Goal: Find specific page/section: Find specific page/section

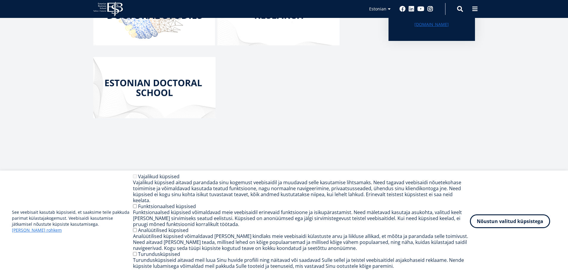
scroll to position [96, 0]
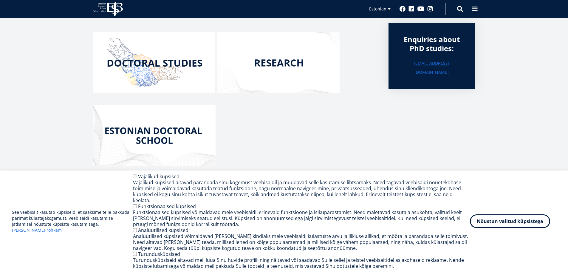
click at [286, 70] on img at bounding box center [278, 62] width 122 height 61
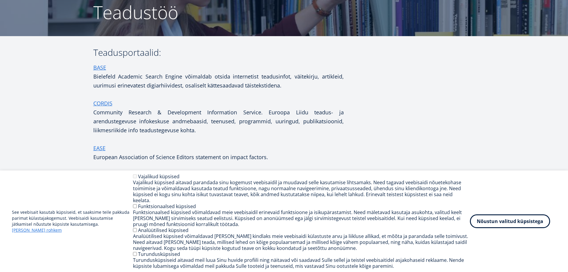
scroll to position [60, 0]
click at [509, 221] on button "Nõustun valitud küpsistega" at bounding box center [510, 220] width 80 height 14
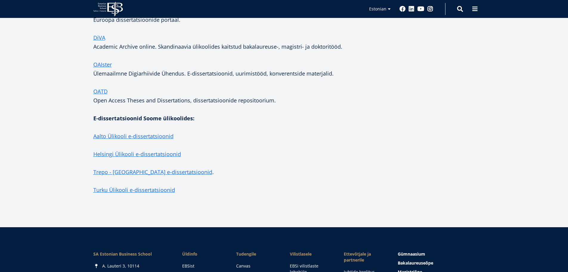
scroll to position [1252, 0]
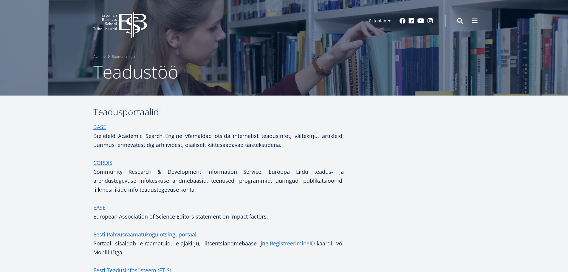
click at [113, 9] on header "EBS Logo Created with Sketch. Kasutaja konto menüü Admin Estonian Estonian Engl…" at bounding box center [284, 21] width 568 height 42
click at [130, 21] on icon at bounding box center [133, 25] width 28 height 27
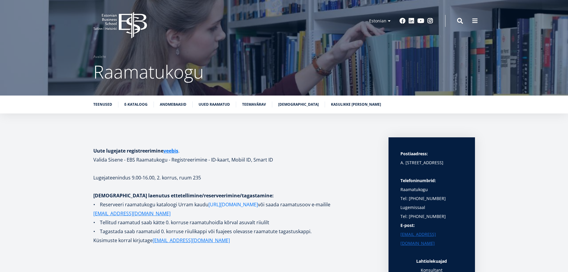
click at [238, 205] on link "https://www.lugeja.ee" at bounding box center [232, 204] width 49 height 9
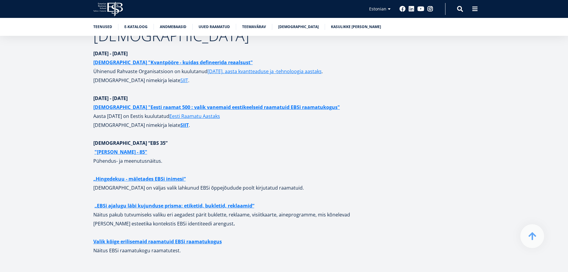
scroll to position [2355, 0]
